Goal: Find specific page/section

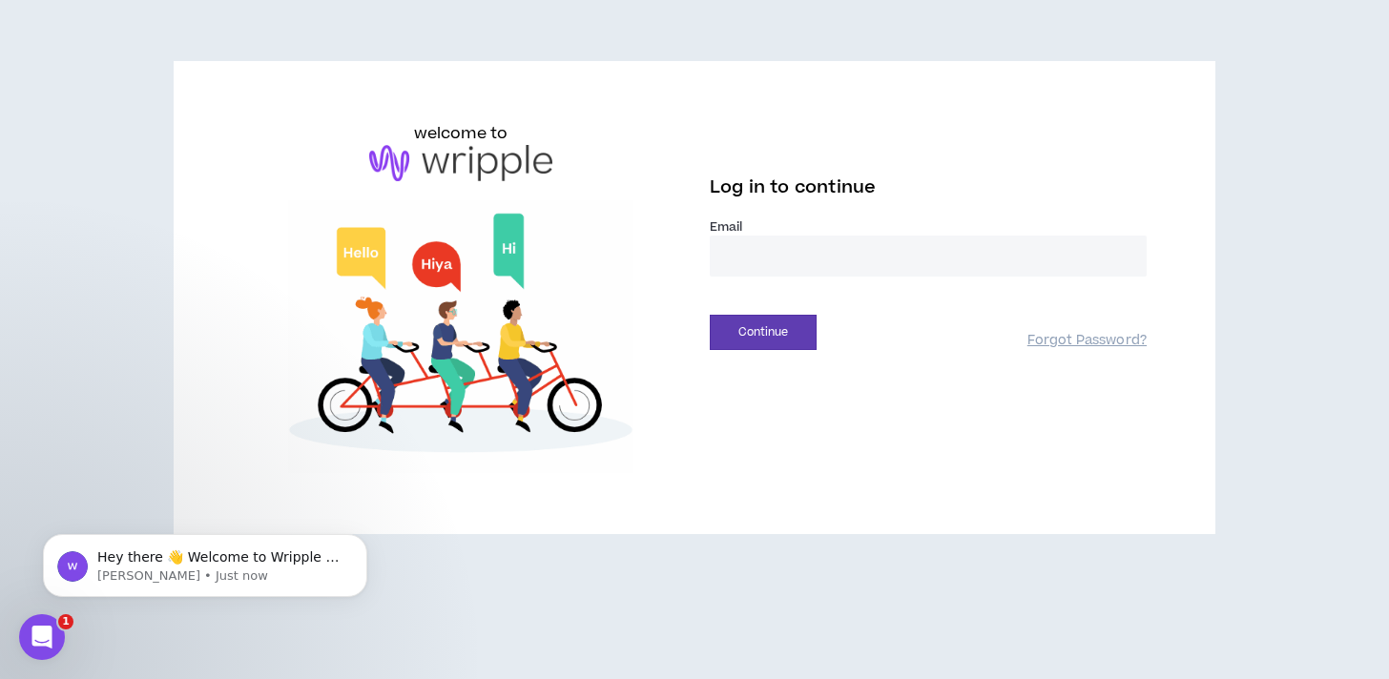
click at [731, 273] on input "email" at bounding box center [928, 256] width 437 height 41
type input "**********"
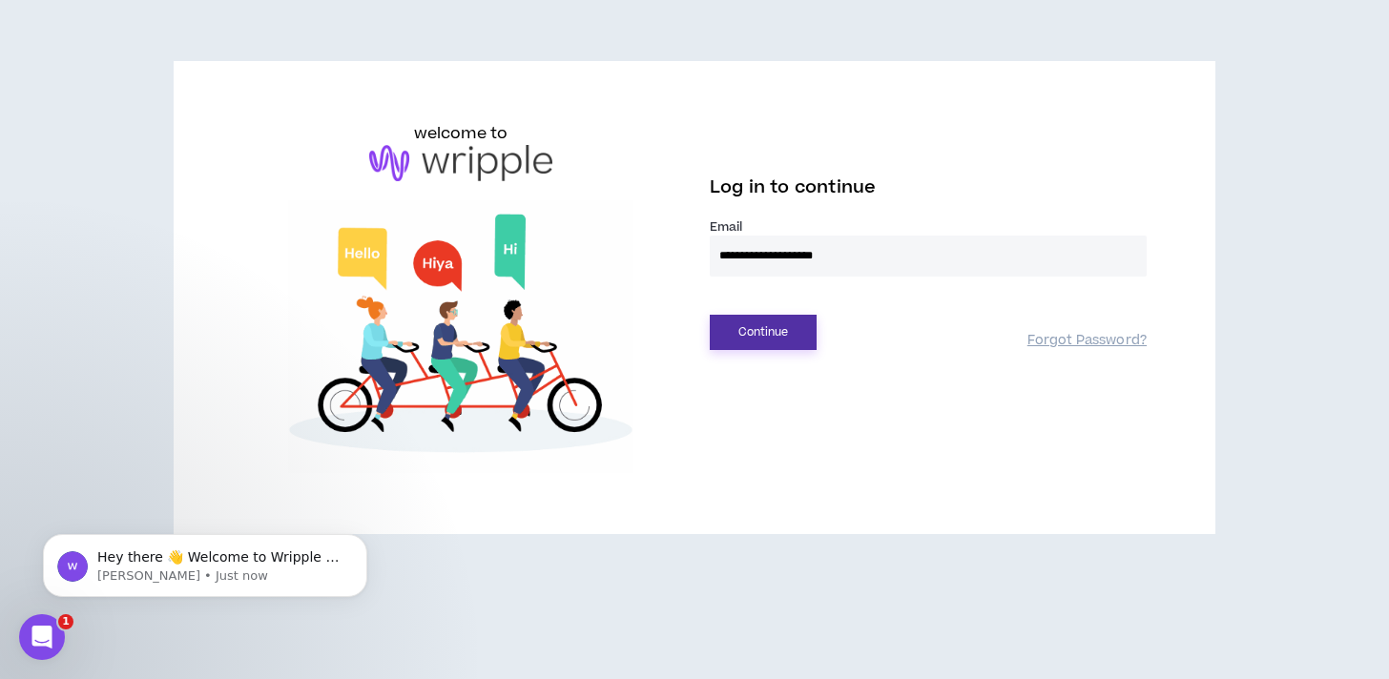
click at [786, 334] on button "Continue" at bounding box center [763, 332] width 107 height 35
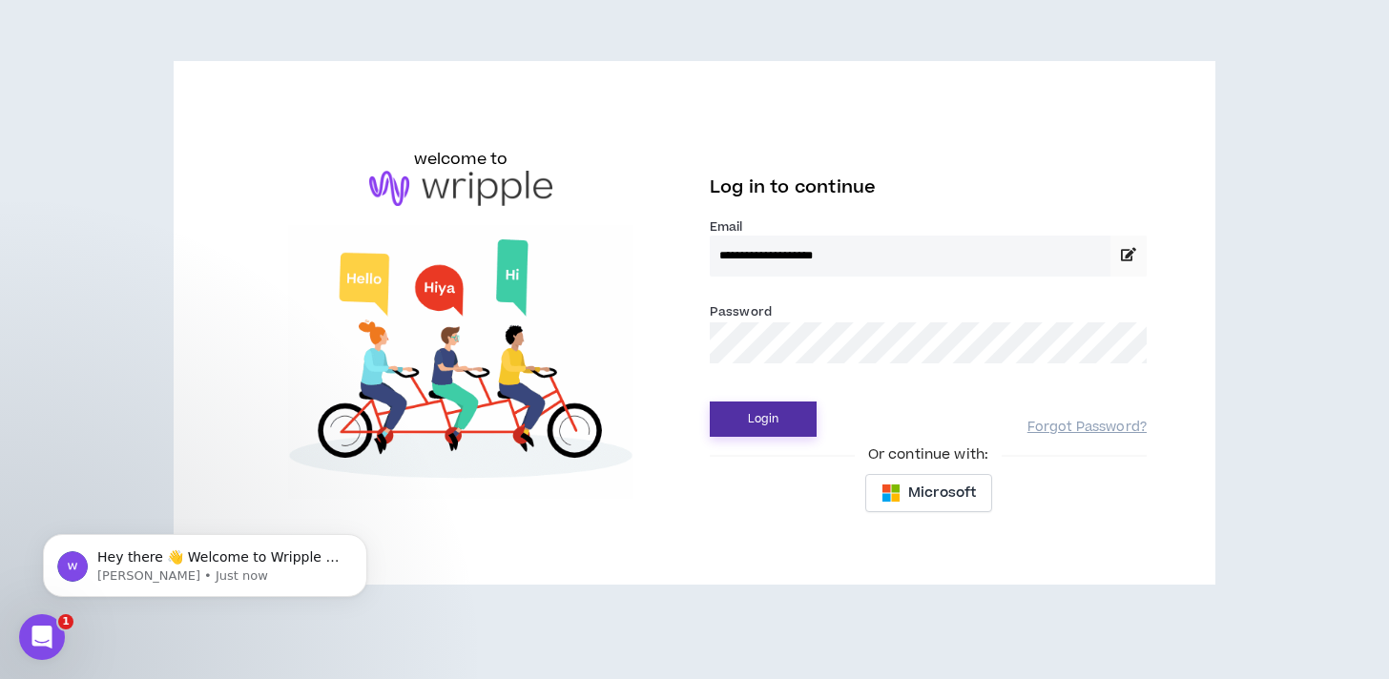
click at [761, 421] on button "Login" at bounding box center [763, 418] width 107 height 35
click at [761, 427] on button "Login" at bounding box center [763, 418] width 107 height 35
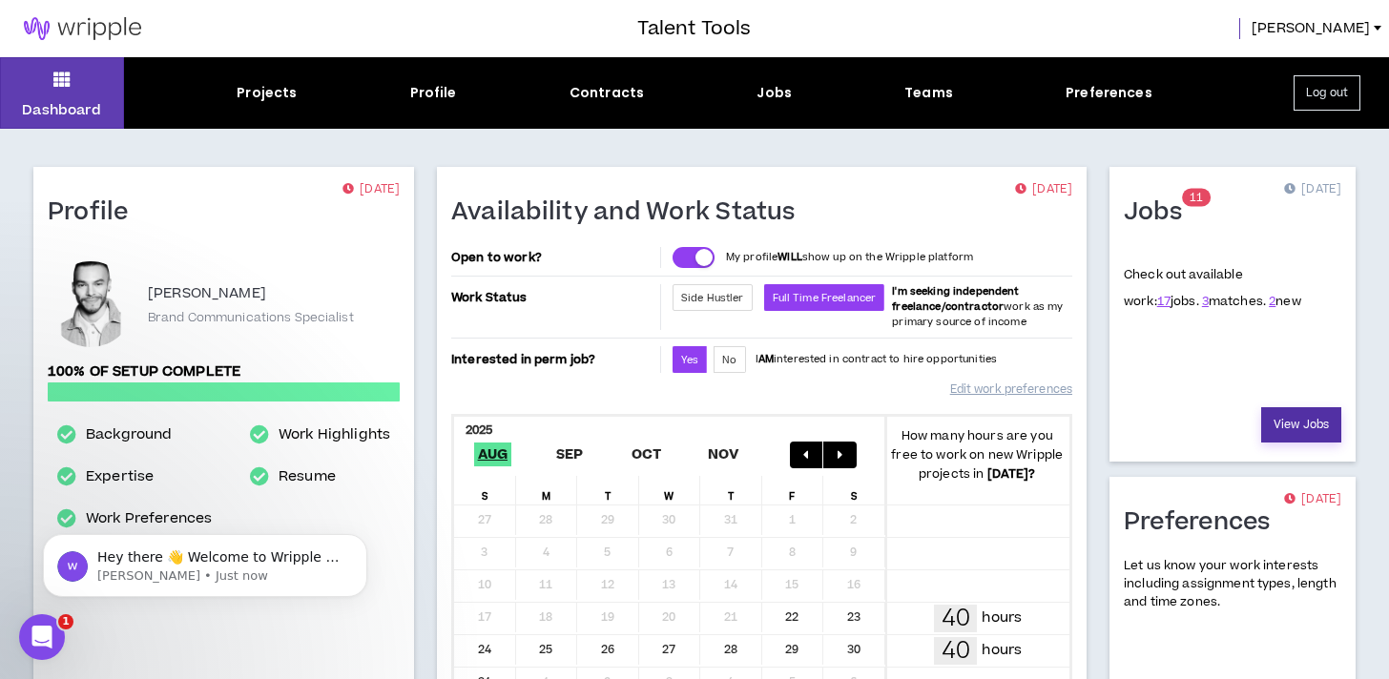
click at [1306, 422] on link "View Jobs" at bounding box center [1301, 424] width 80 height 35
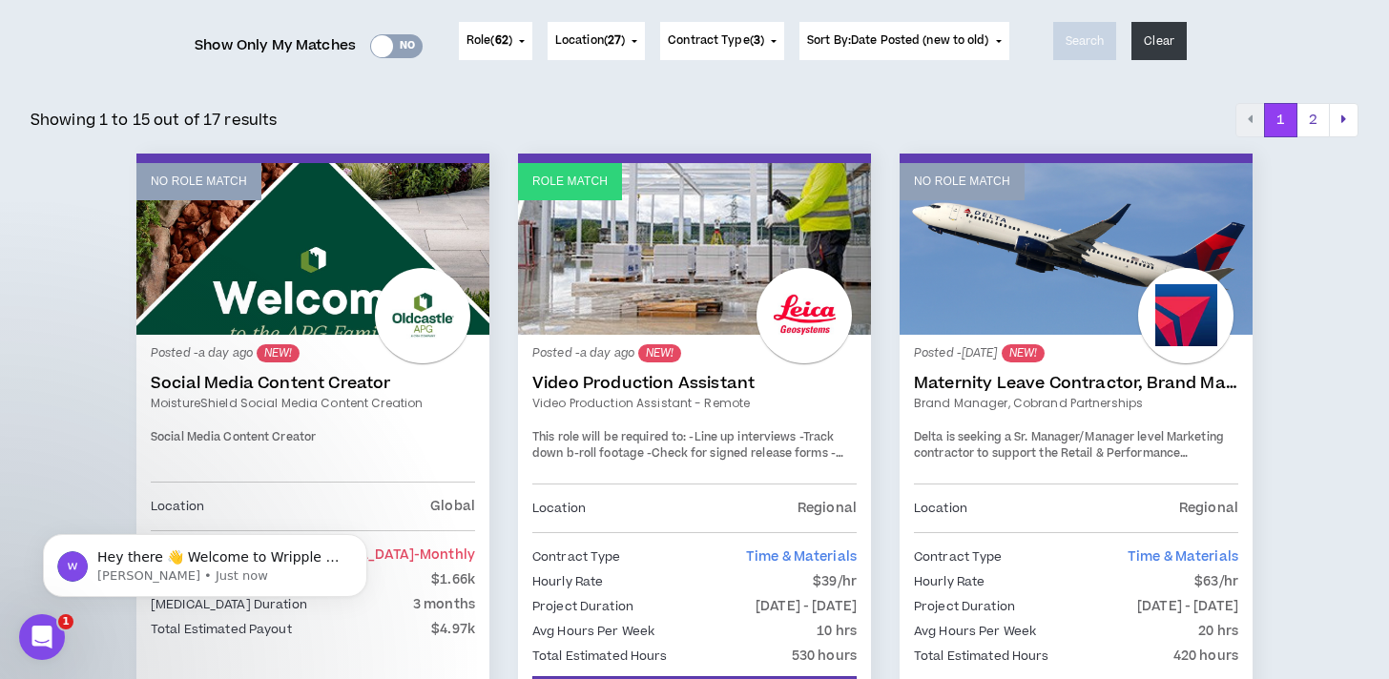
scroll to position [343, 0]
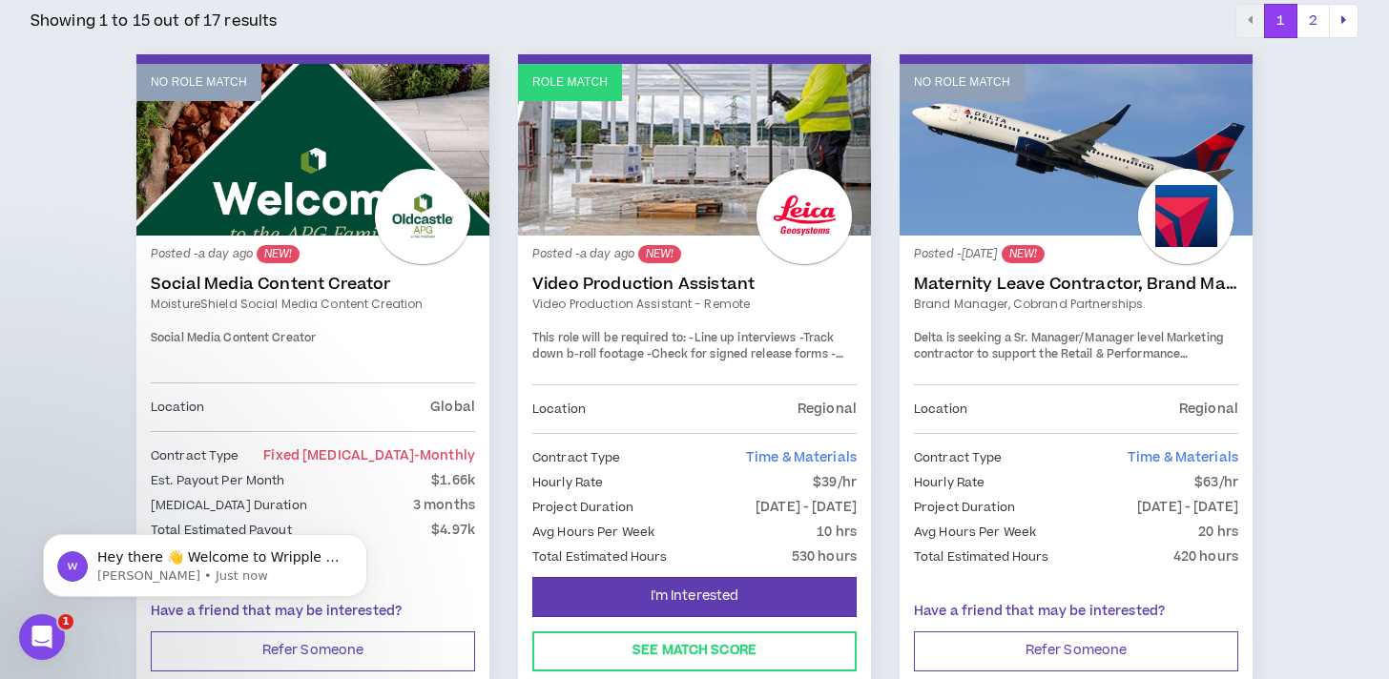
click at [1179, 217] on div at bounding box center [1185, 216] width 95 height 95
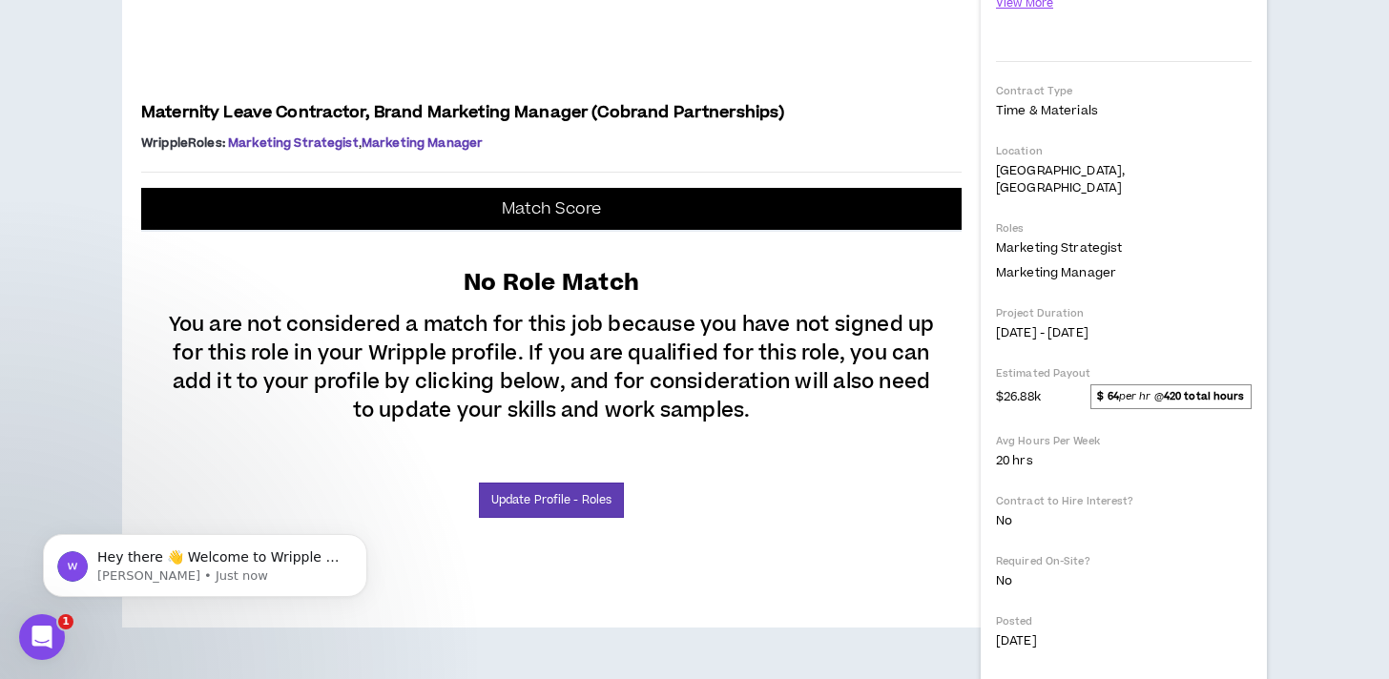
scroll to position [608, 0]
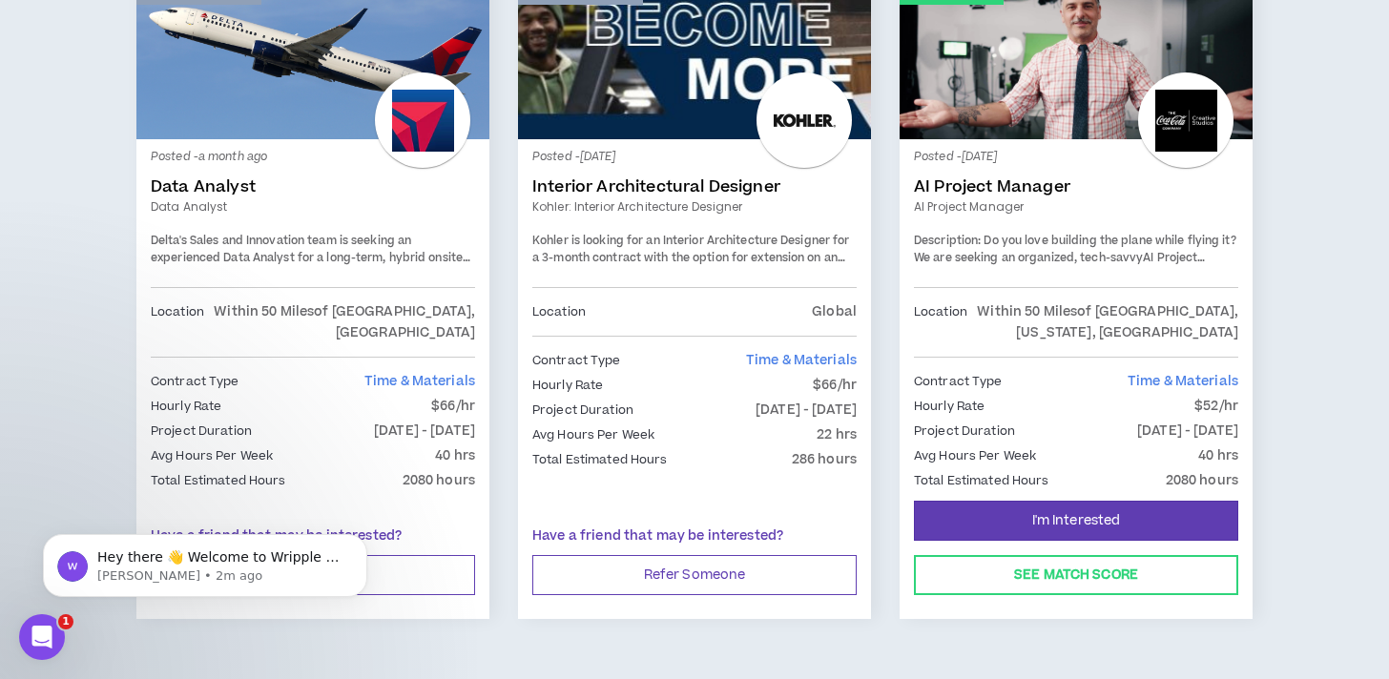
scroll to position [3316, 0]
